Goal: Transaction & Acquisition: Purchase product/service

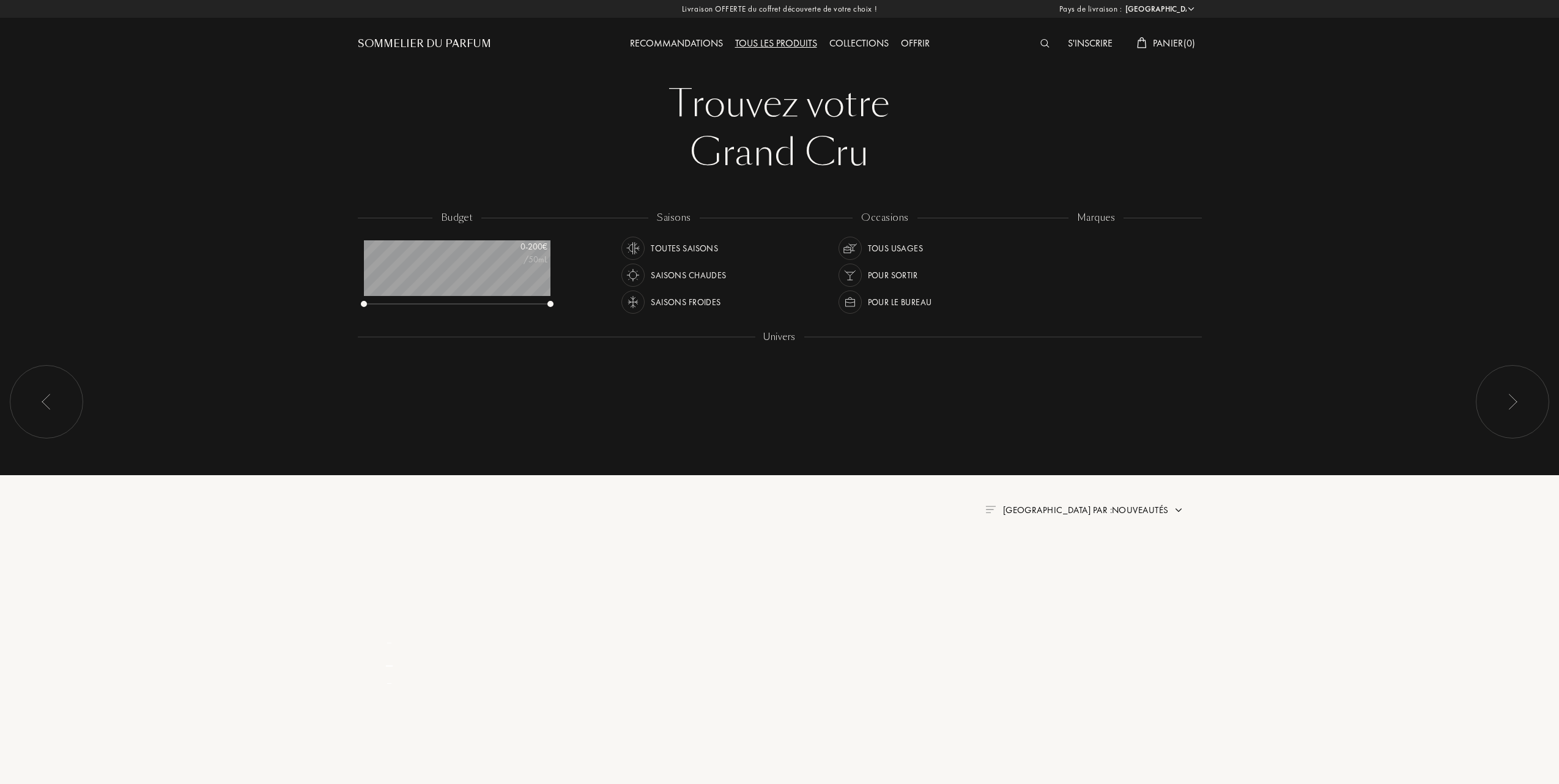
select select "FR"
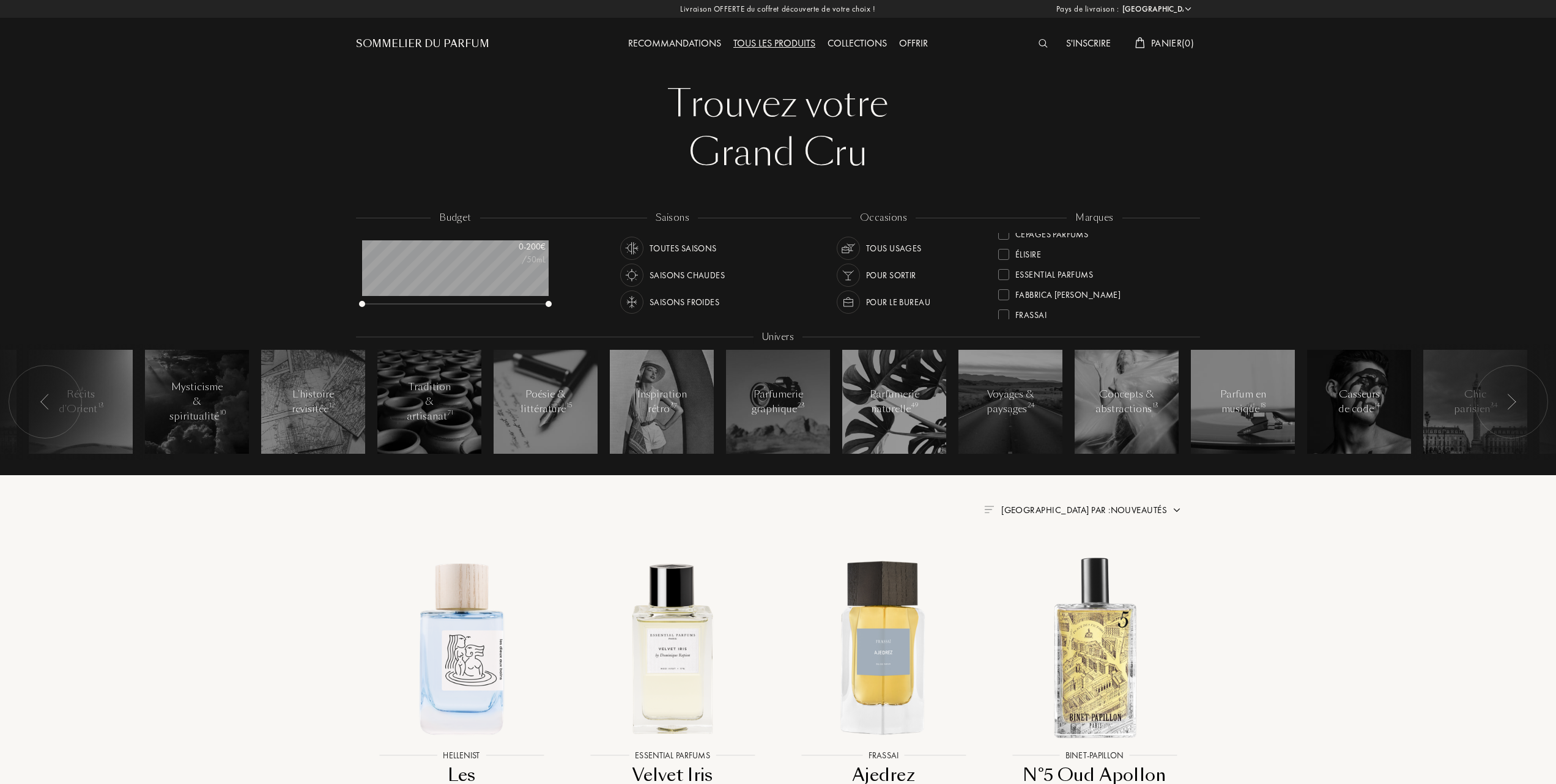
scroll to position [81, 0]
click at [1004, 299] on div at bounding box center [1004, 303] width 11 height 11
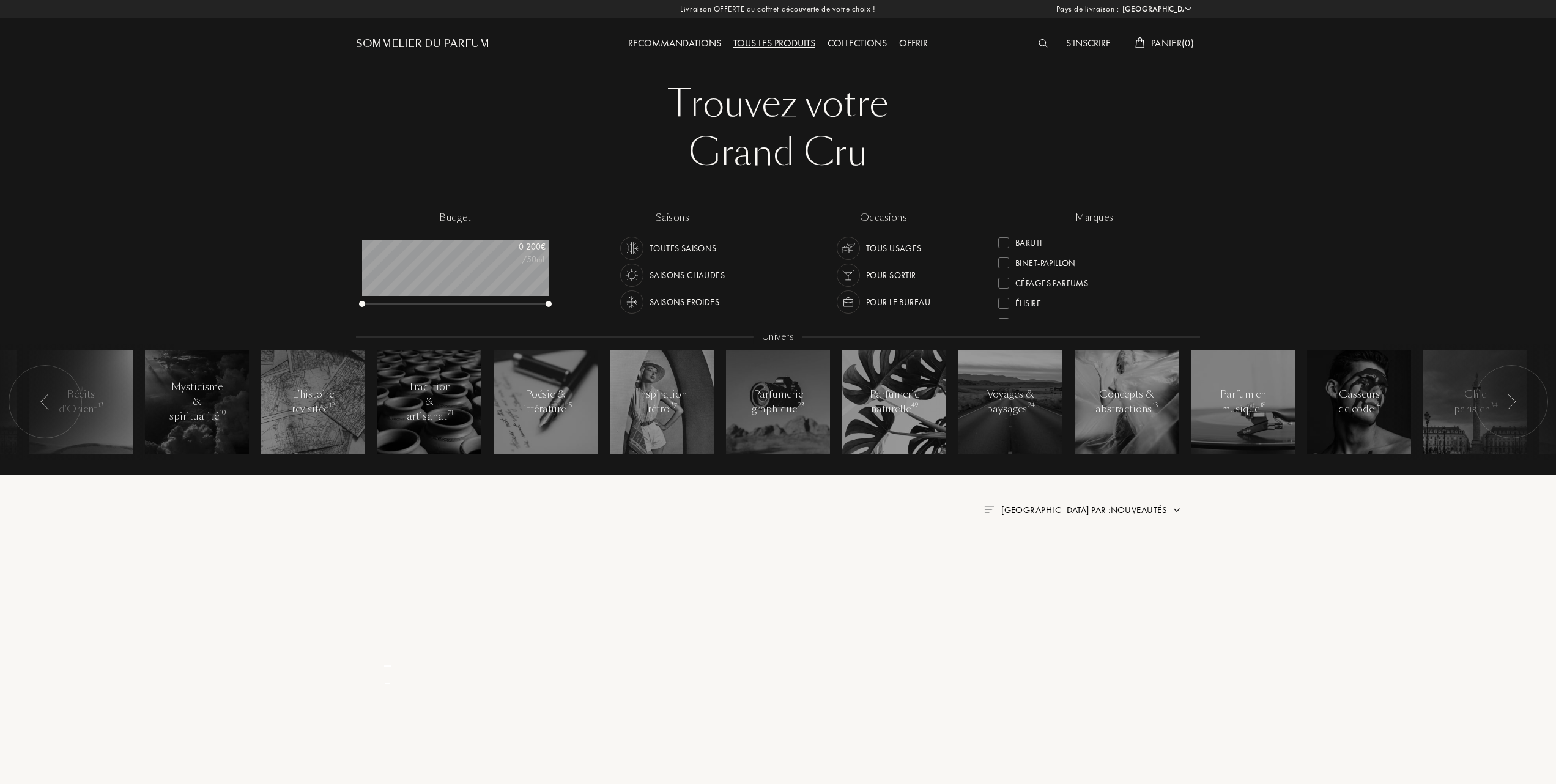
scroll to position [0, 0]
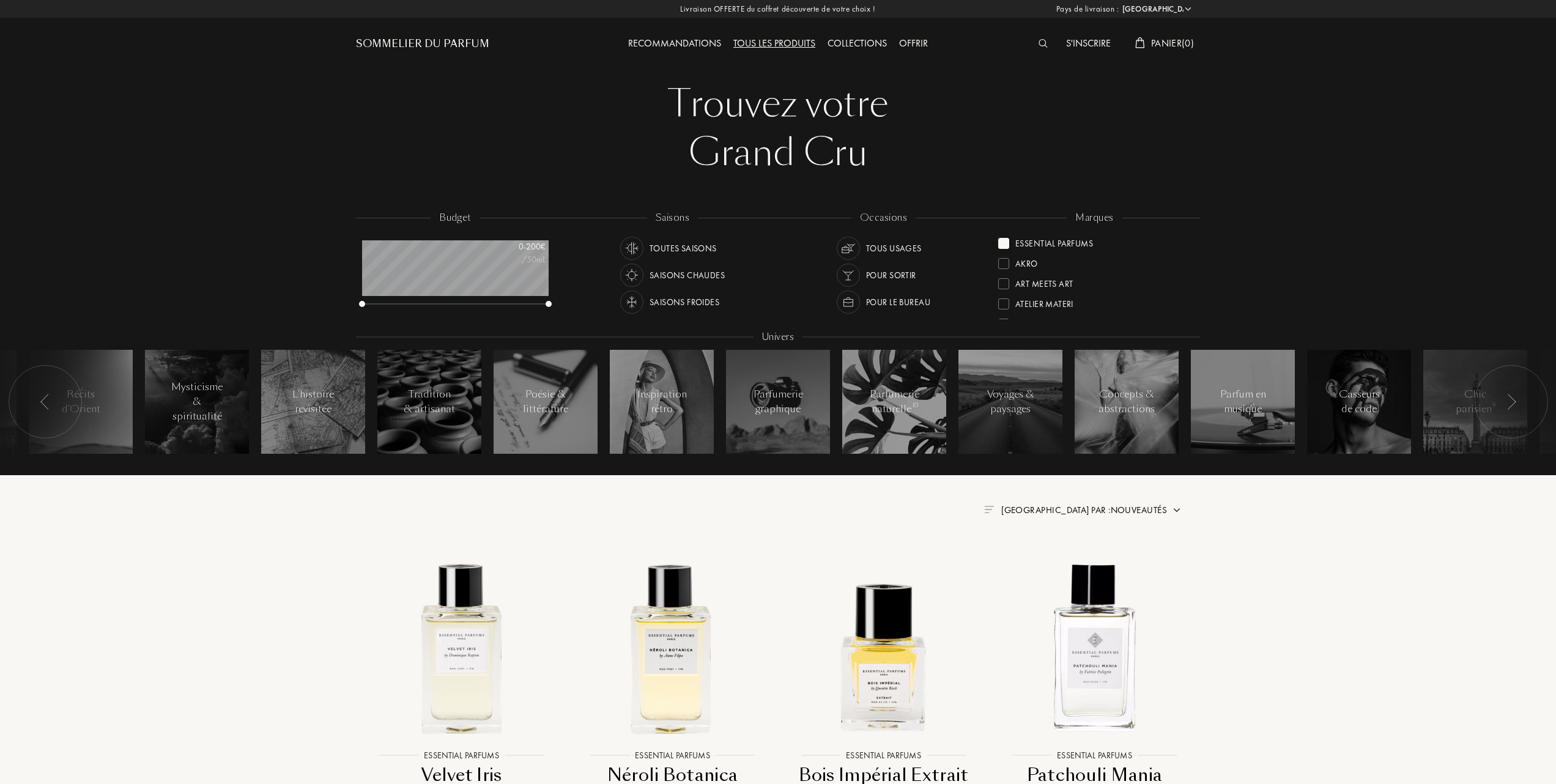
click at [1176, 512] on img at bounding box center [1177, 510] width 10 height 10
click at [1112, 560] on div "Meilleurs ventes" at bounding box center [1102, 562] width 76 height 14
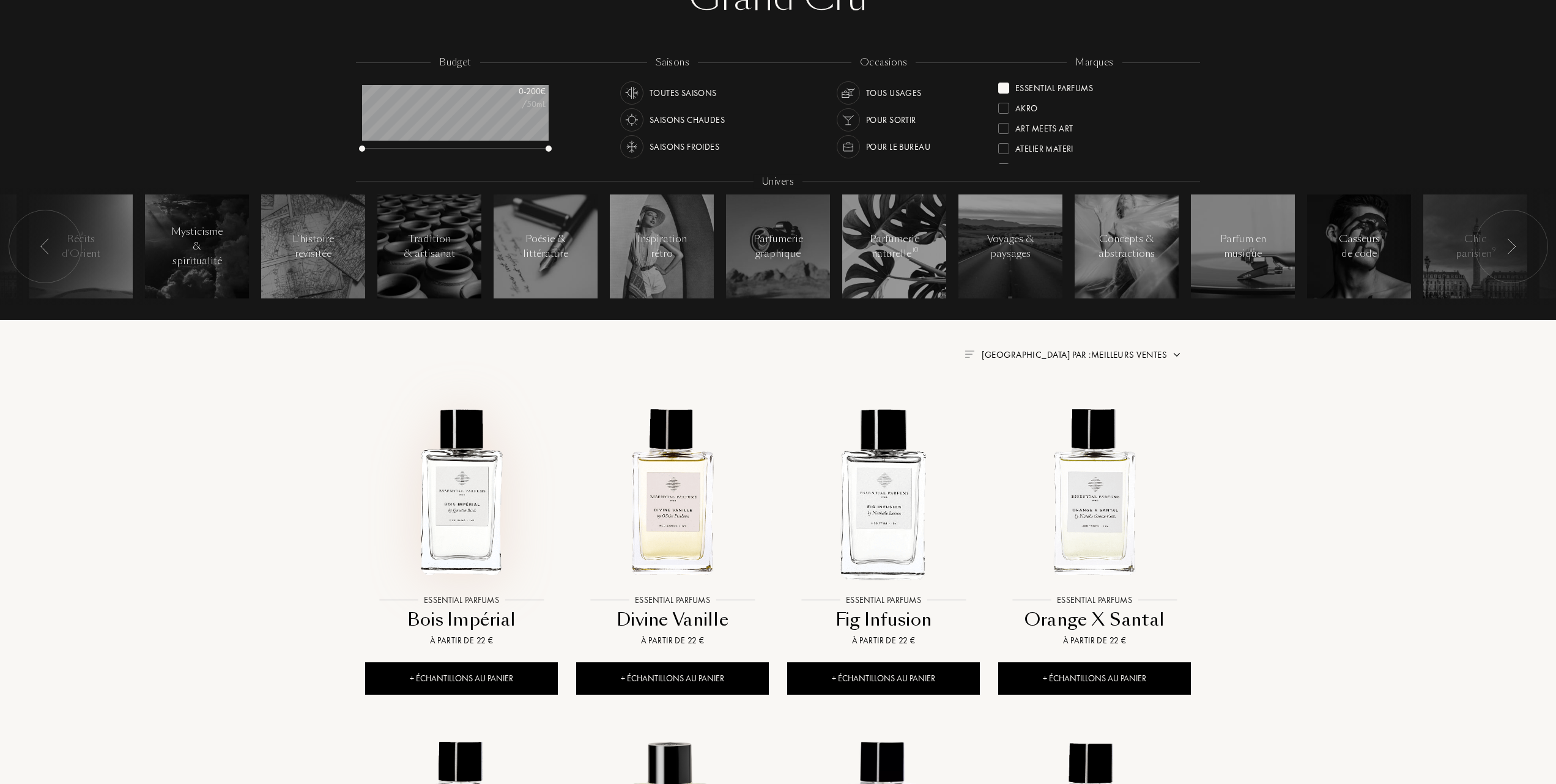
scroll to position [163, 0]
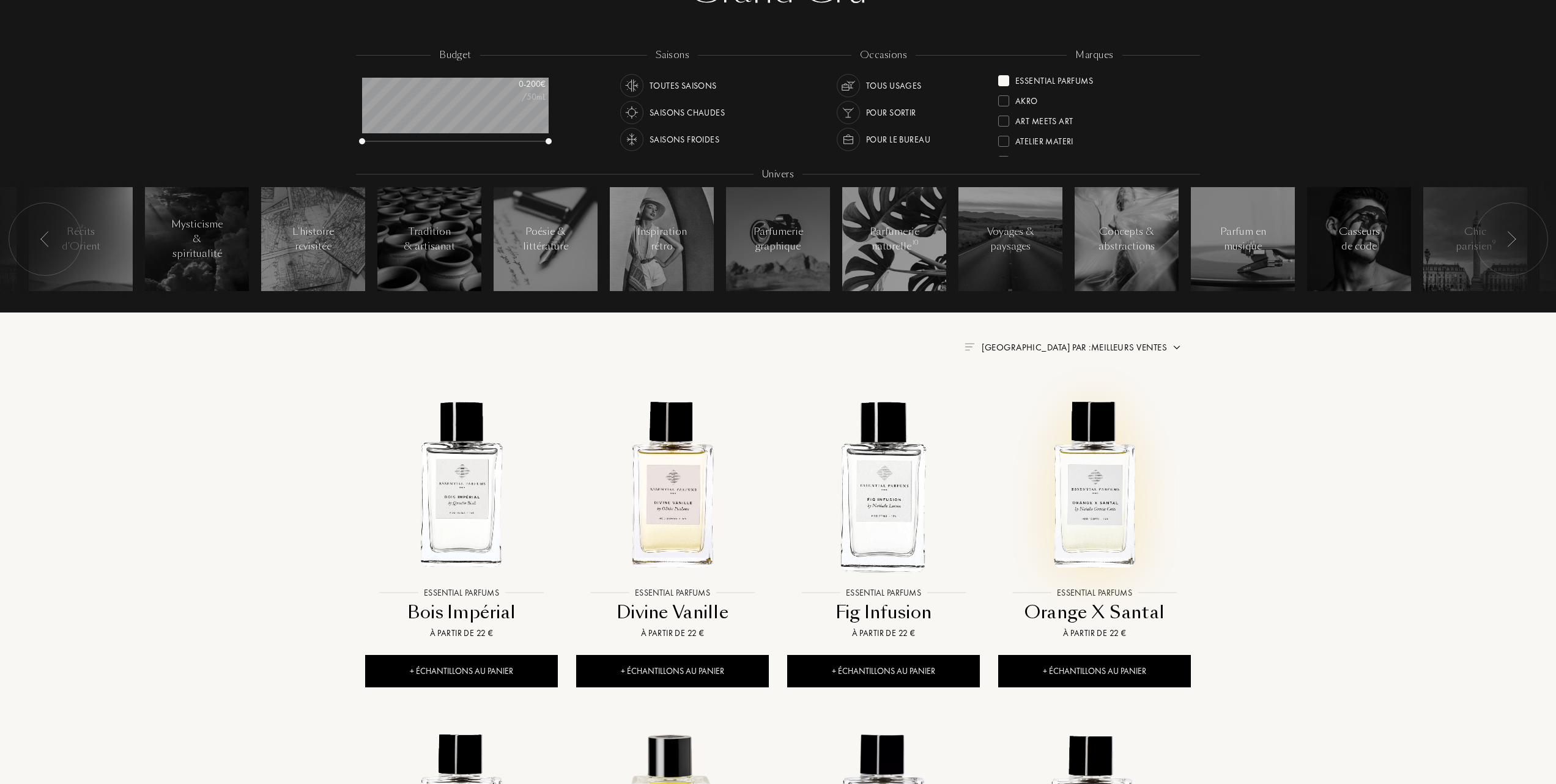
click at [1097, 490] on img at bounding box center [1095, 484] width 190 height 190
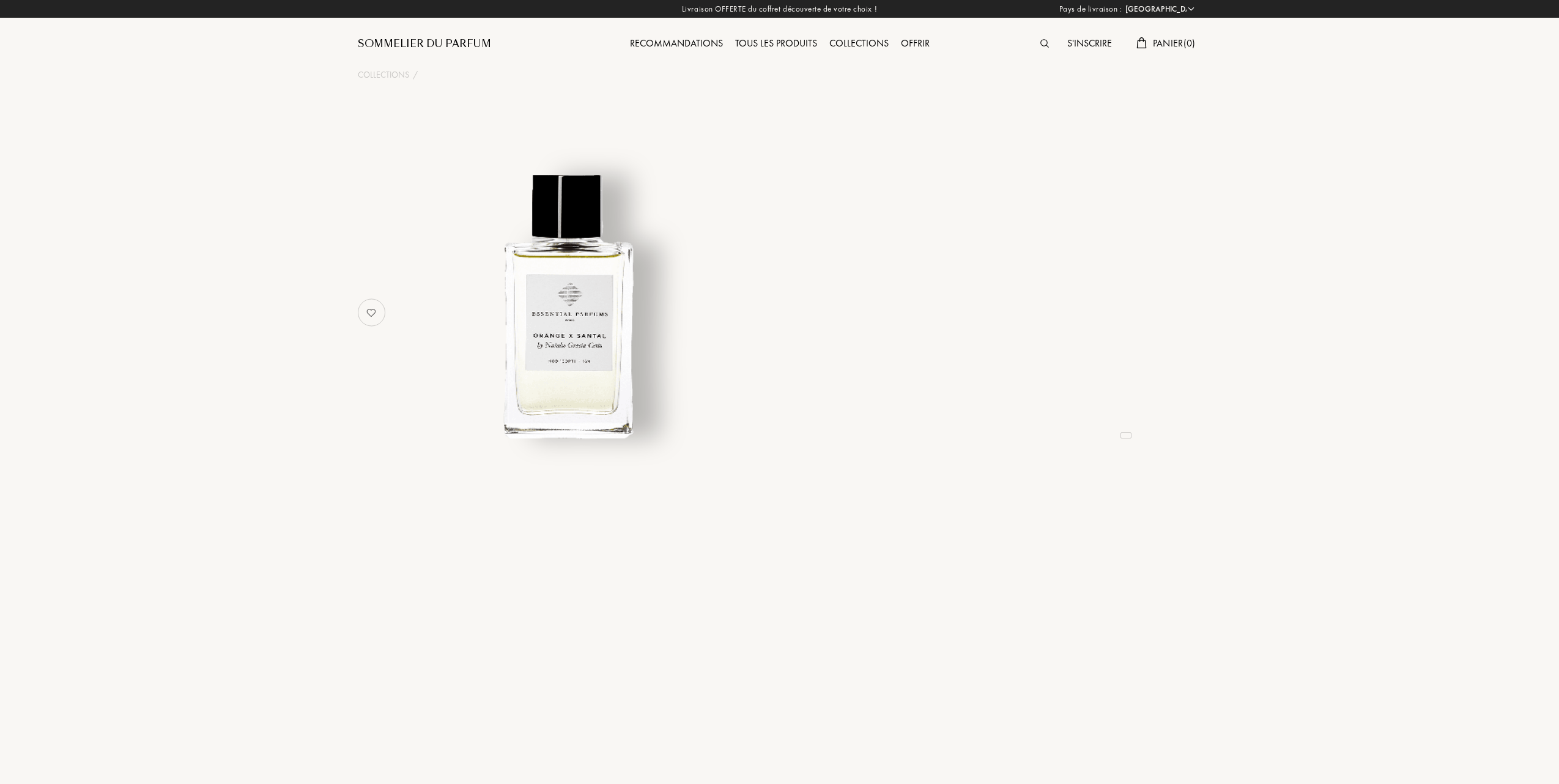
select select "FR"
